Goal: Navigation & Orientation: Find specific page/section

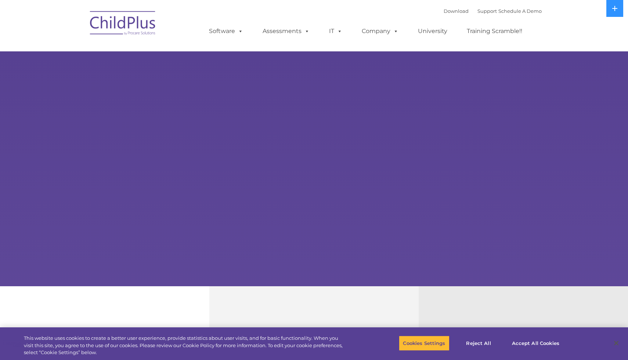
select select "MEDIUM"
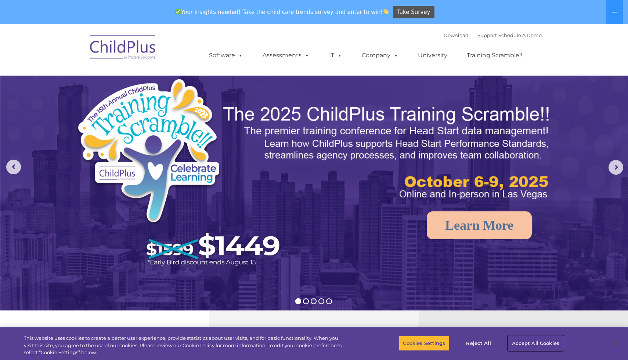
click at [543, 344] on button "Accept All Cookies" at bounding box center [535, 342] width 55 height 15
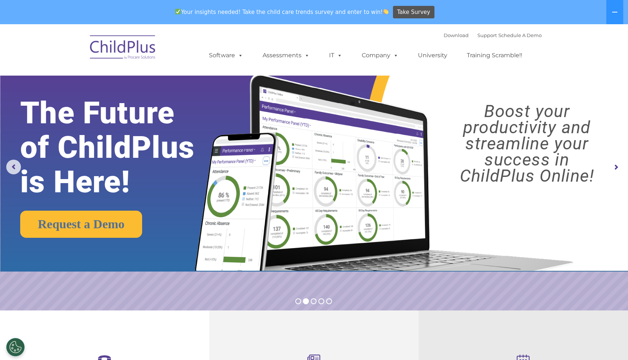
click at [121, 50] on img at bounding box center [122, 48] width 73 height 37
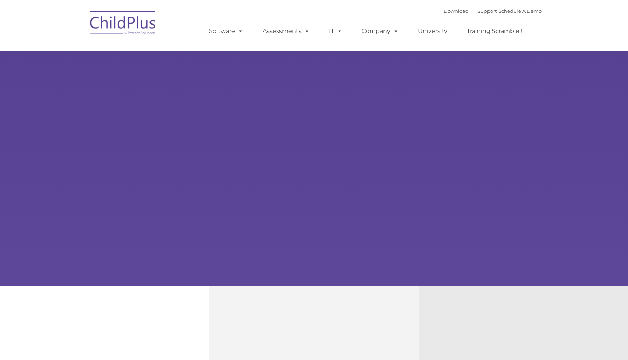
type input ""
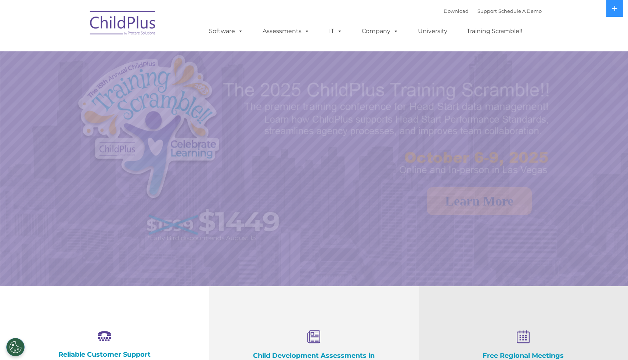
select select "MEDIUM"
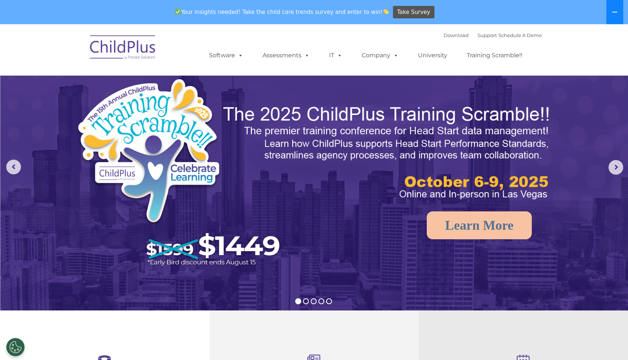
click at [620, 8] on button at bounding box center [614, 12] width 17 height 24
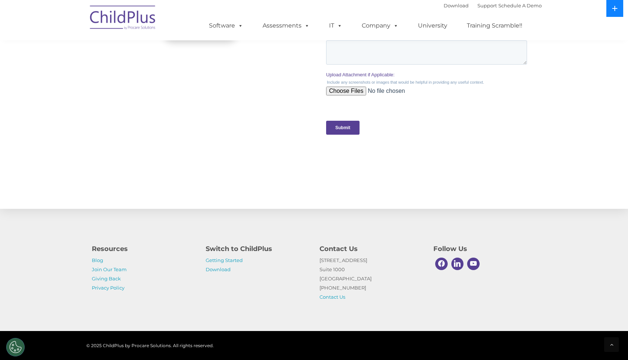
scroll to position [698, 0]
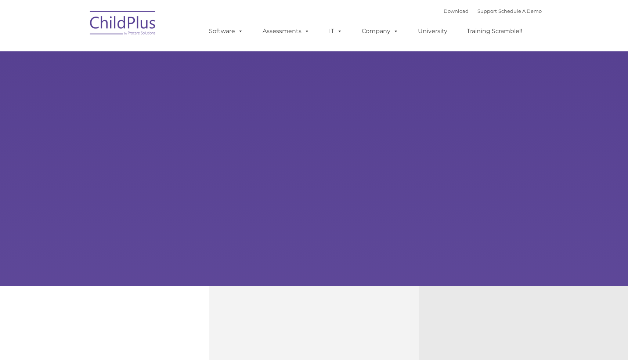
type input ""
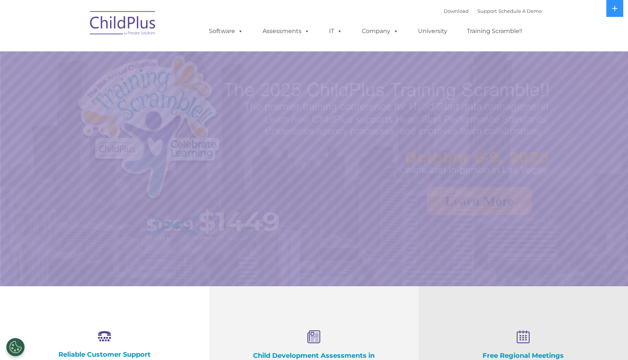
select select "MEDIUM"
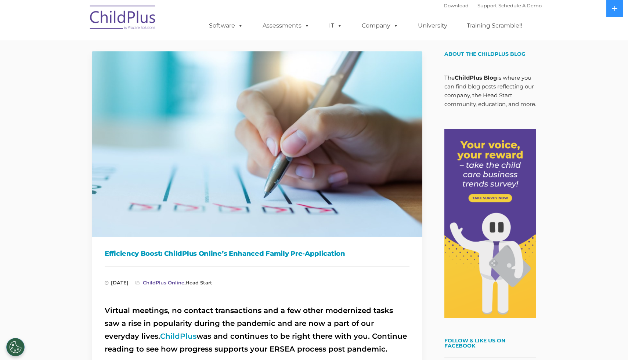
click at [184, 282] on link "ChildPlus Online" at bounding box center [163, 283] width 41 height 6
